Goal: Task Accomplishment & Management: Complete application form

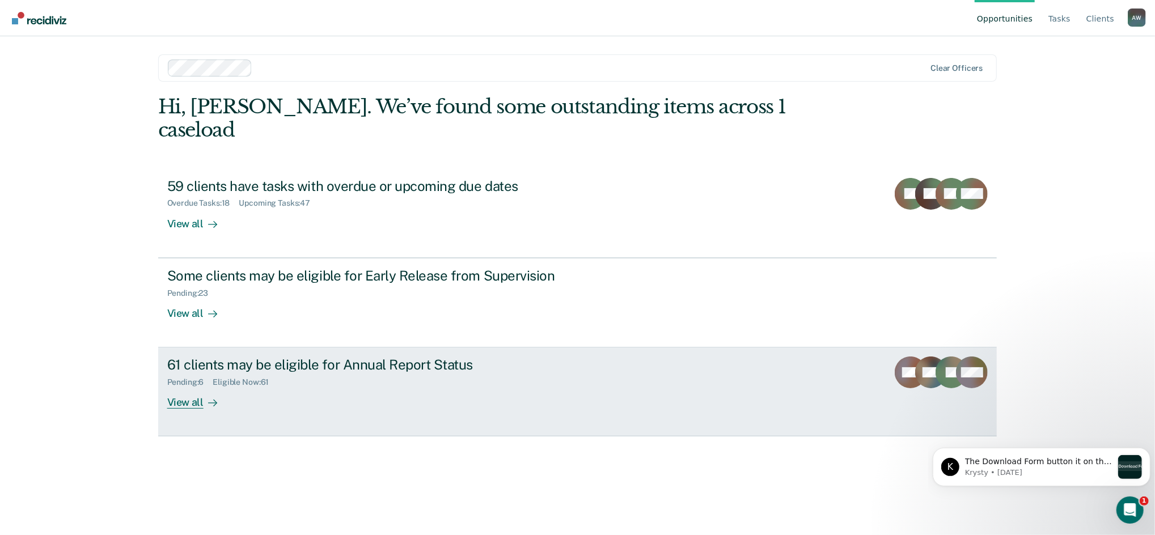
click at [260, 378] on div "Eligible Now : 61" at bounding box center [245, 383] width 65 height 10
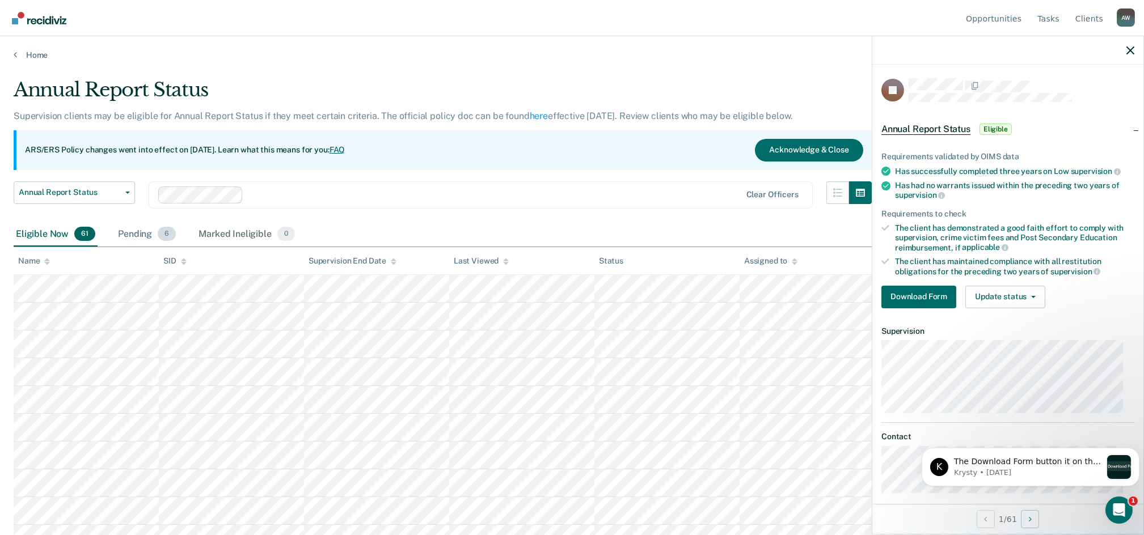
click at [171, 233] on span "6" at bounding box center [167, 234] width 18 height 15
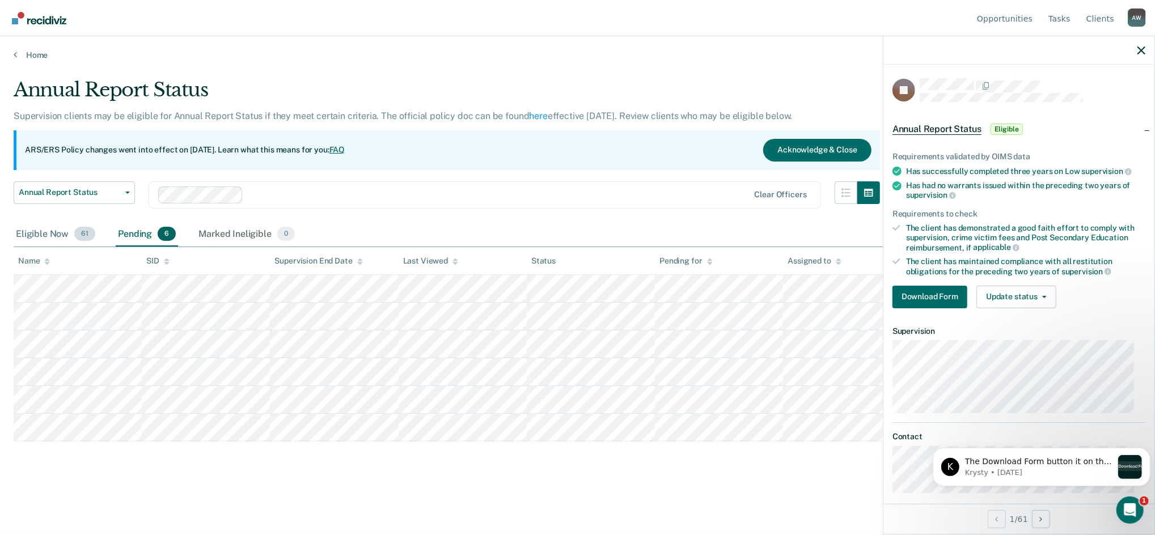
click at [88, 237] on span "61" at bounding box center [84, 234] width 21 height 15
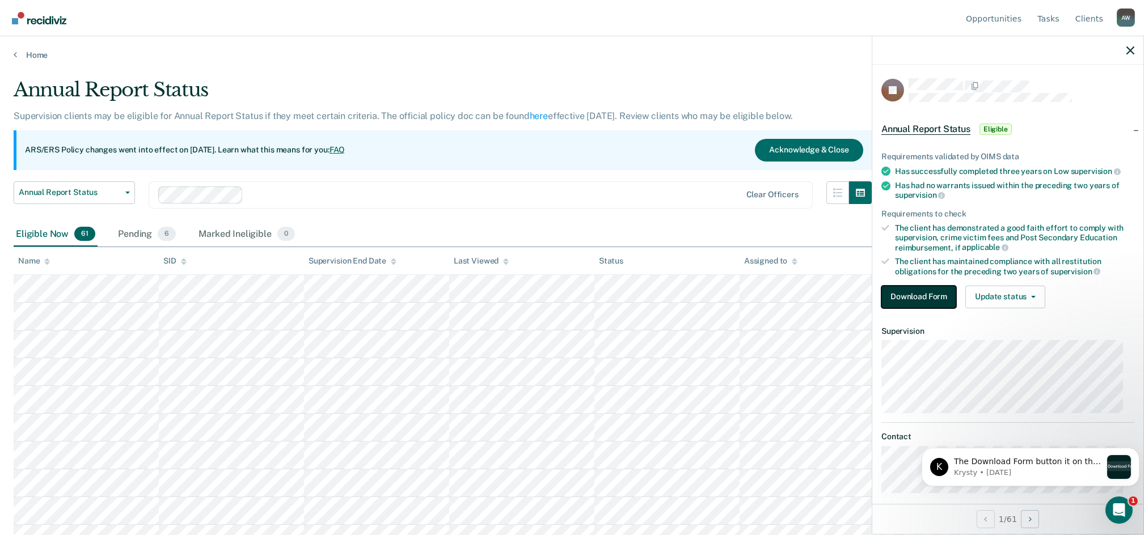
click at [921, 292] on button "Download Form" at bounding box center [918, 297] width 75 height 23
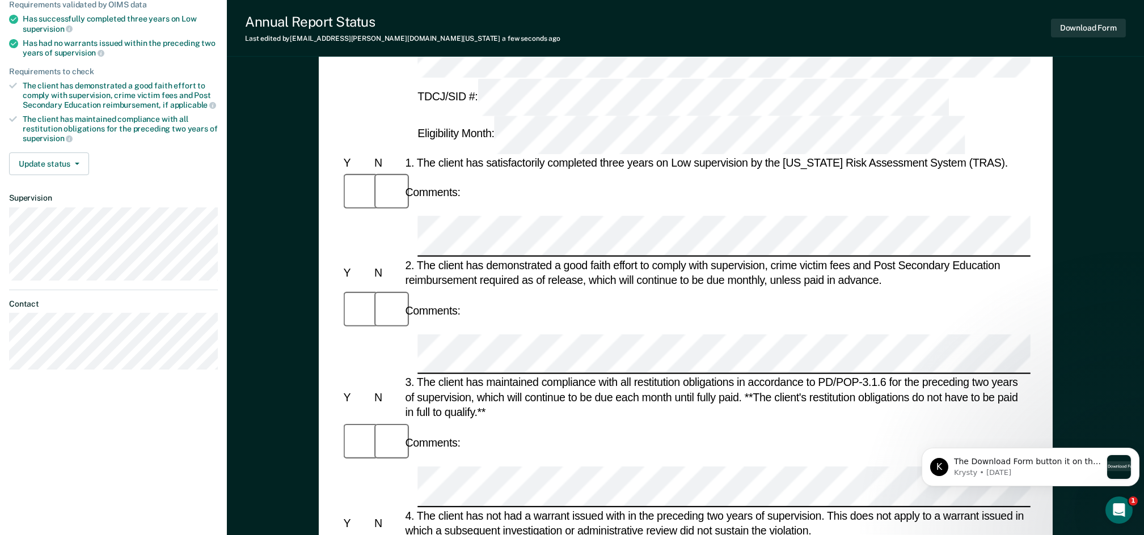
scroll to position [151, 0]
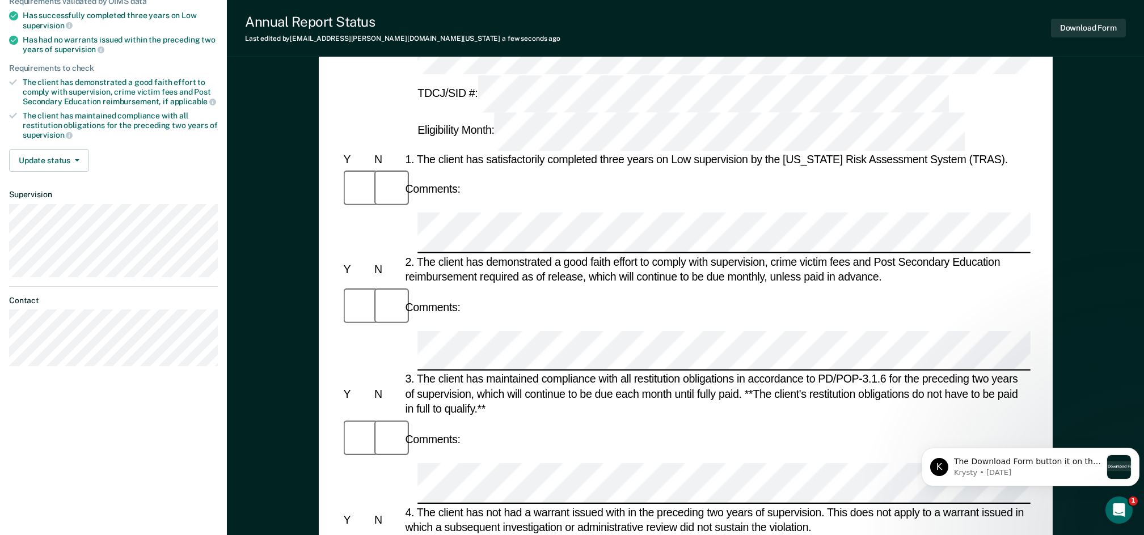
click at [952, 504] on html "K The Download Form button it on the top right of the page. Let me know if you …" at bounding box center [1030, 464] width 227 height 79
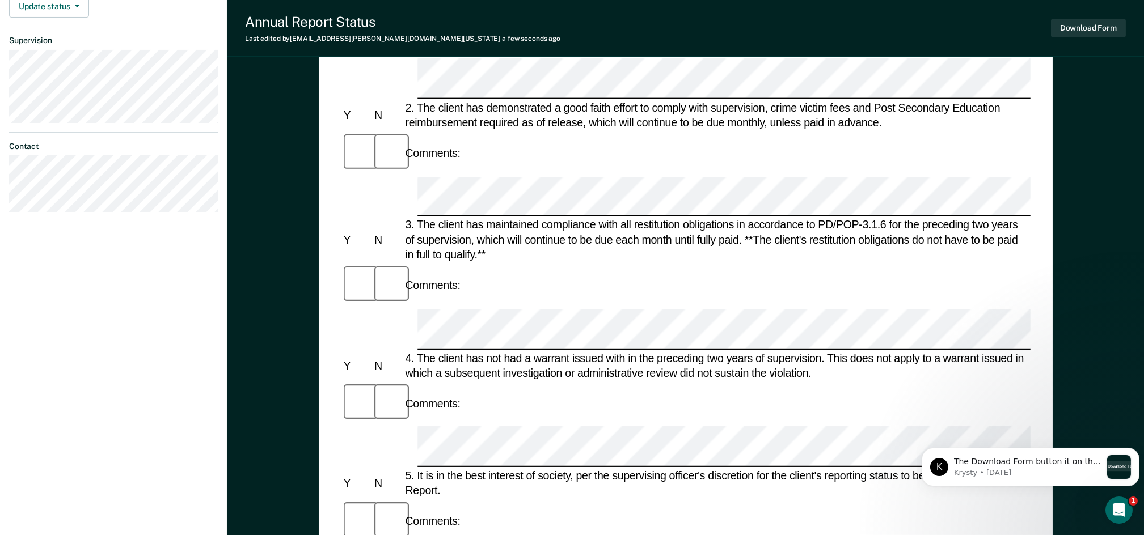
scroll to position [301, 0]
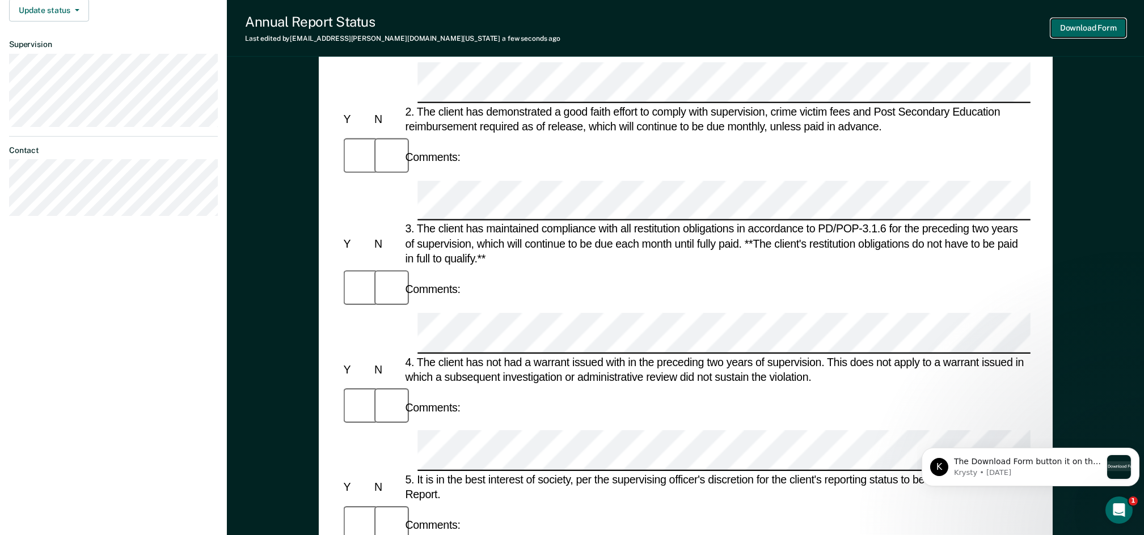
click at [1095, 26] on button "Download Form" at bounding box center [1088, 28] width 75 height 19
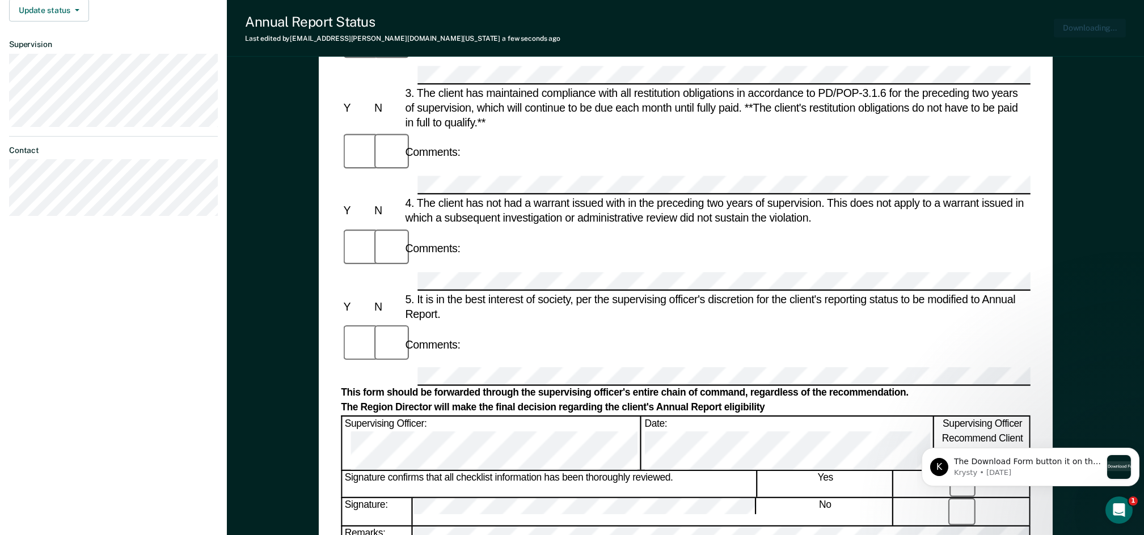
scroll to position [356, 0]
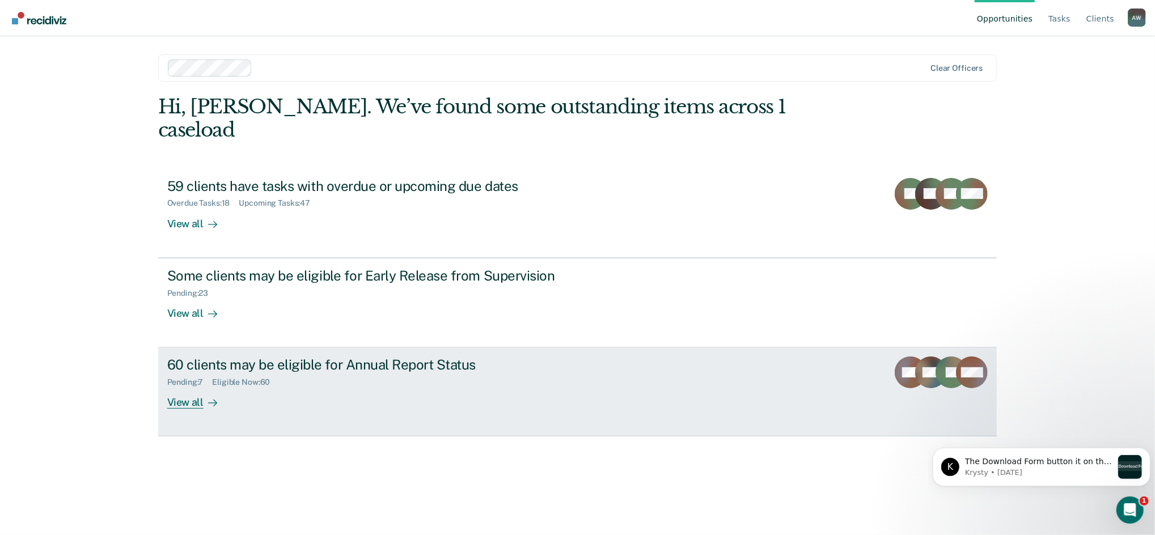
click at [226, 357] on div "60 clients may be eligible for Annual Report Status" at bounding box center [366, 365] width 398 height 16
click at [347, 357] on div "60 clients may be eligible for Annual Report Status" at bounding box center [366, 365] width 398 height 16
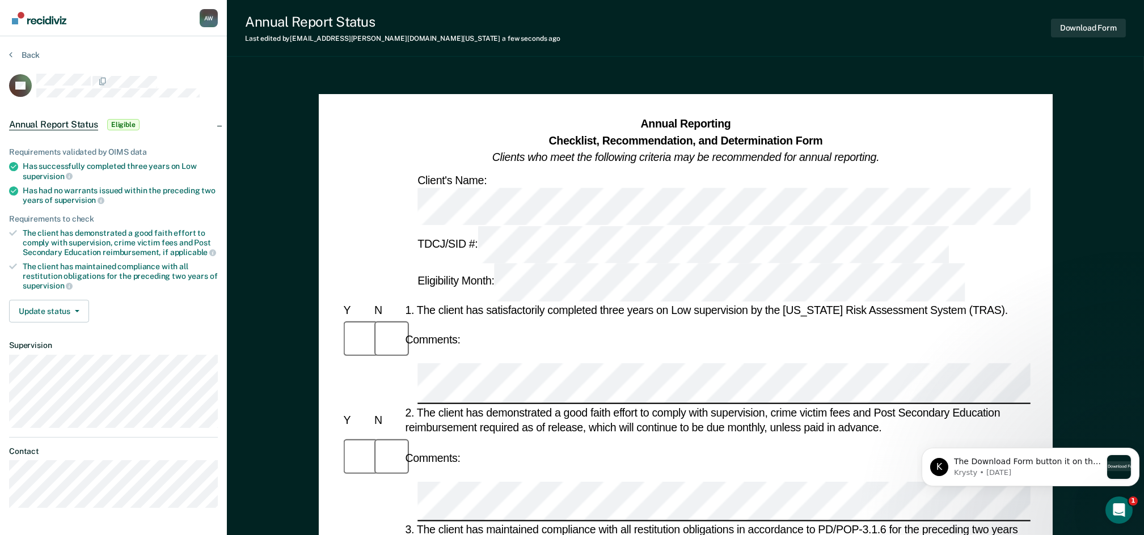
click at [1067, 22] on button "Download Form" at bounding box center [1088, 28] width 75 height 19
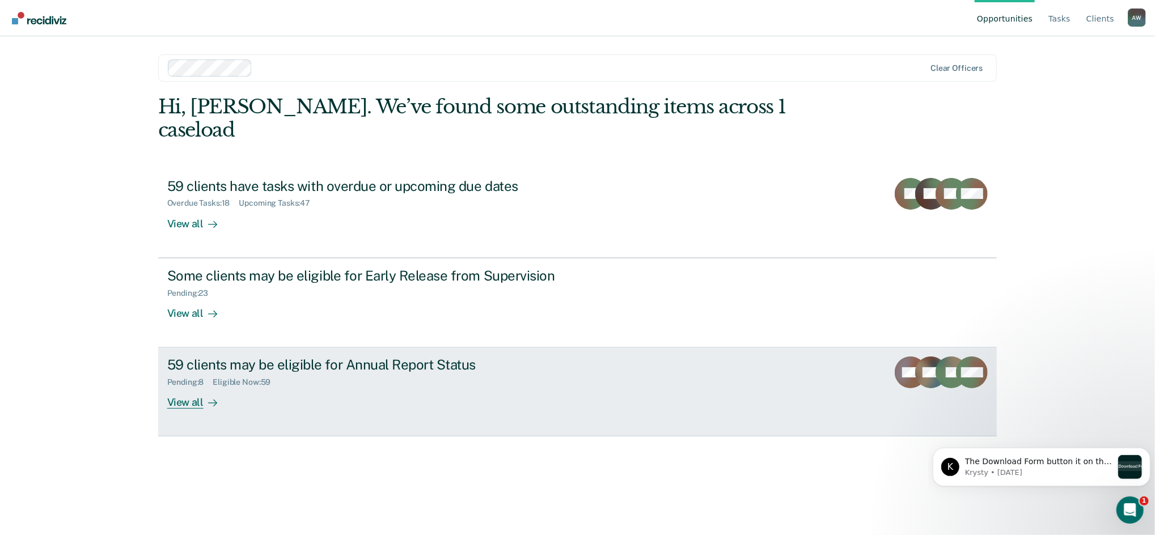
click at [346, 373] on div "Pending : 8 Eligible Now : 59" at bounding box center [366, 380] width 398 height 14
click at [311, 375] on div "59 clients may be eligible for Annual Report Status Pending : 8 Eligible Now : …" at bounding box center [379, 383] width 425 height 52
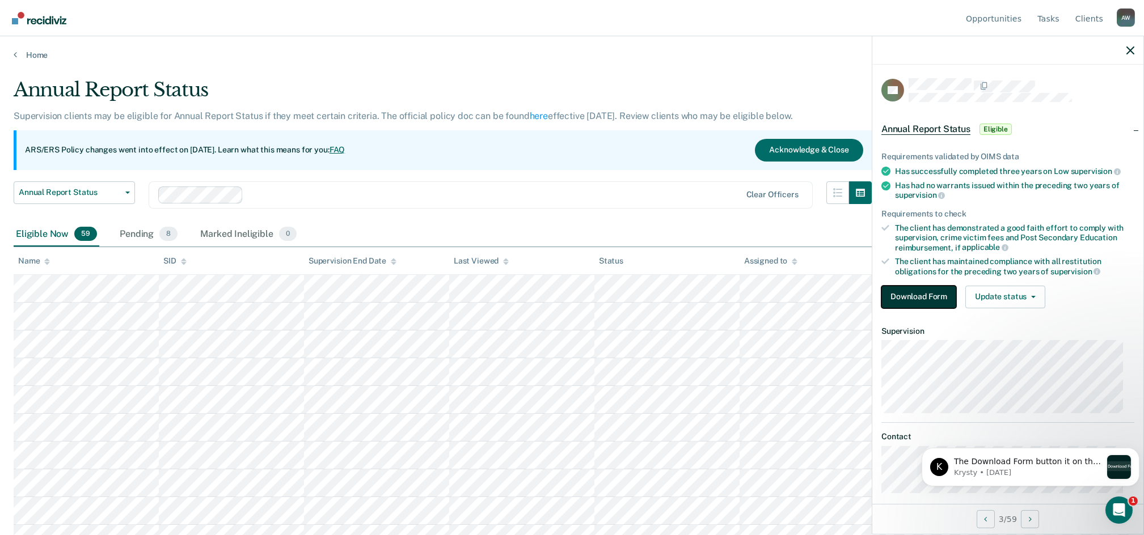
click at [930, 294] on button "Download Form" at bounding box center [918, 297] width 75 height 23
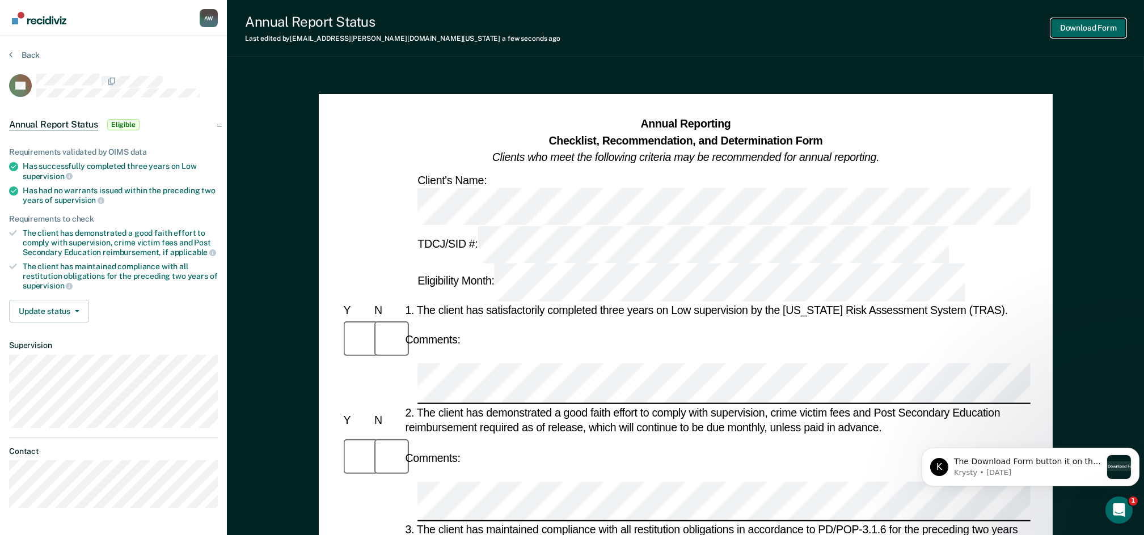
click at [1060, 26] on button "Download Form" at bounding box center [1088, 28] width 75 height 19
